Goal: Task Accomplishment & Management: Complete application form

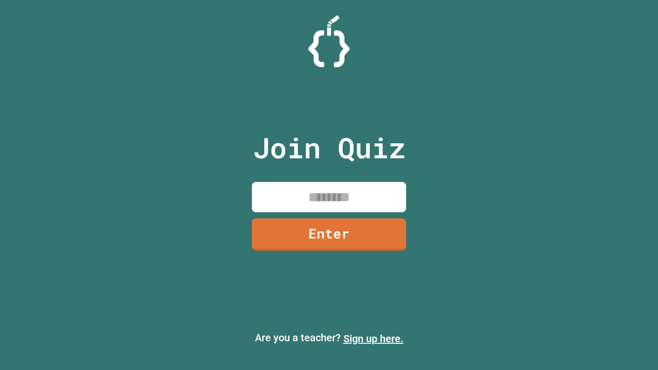
click at [373, 339] on link "Sign up here." at bounding box center [373, 338] width 60 height 12
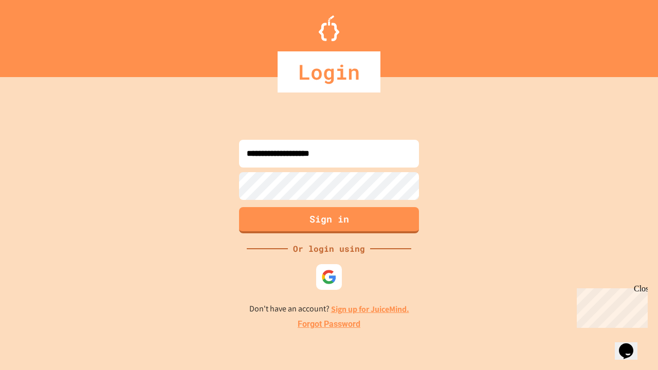
type input "**********"
